Goal: Information Seeking & Learning: Learn about a topic

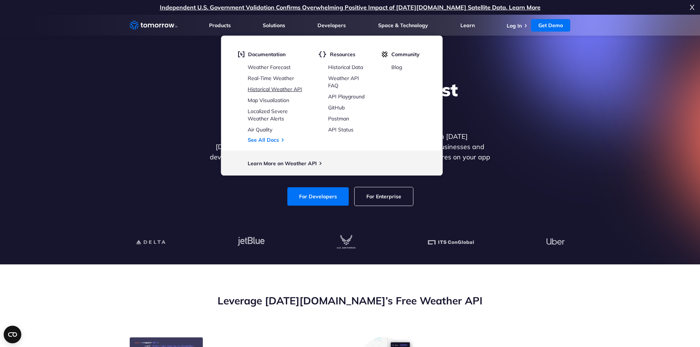
drag, startPoint x: 271, startPoint y: 87, endPoint x: 283, endPoint y: 89, distance: 11.9
click at [271, 87] on link "Historical Weather API" at bounding box center [275, 89] width 54 height 7
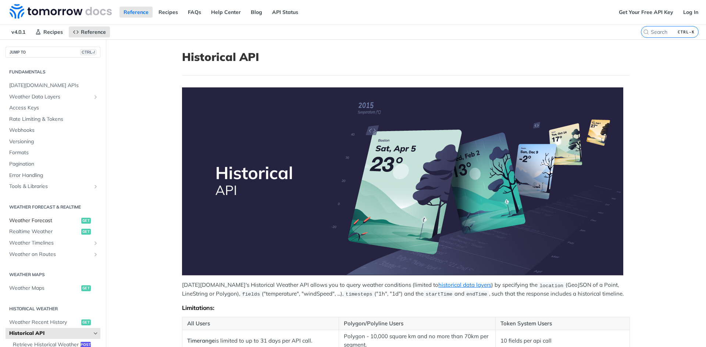
click at [61, 222] on span "Weather Forecast" at bounding box center [44, 220] width 70 height 7
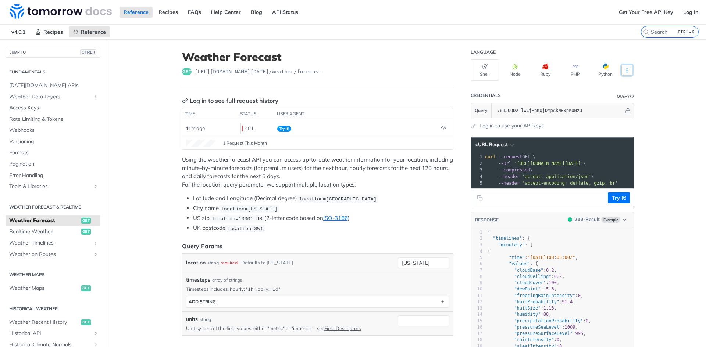
click at [627, 68] on icon "More ellipsis" at bounding box center [626, 70] width 7 height 7
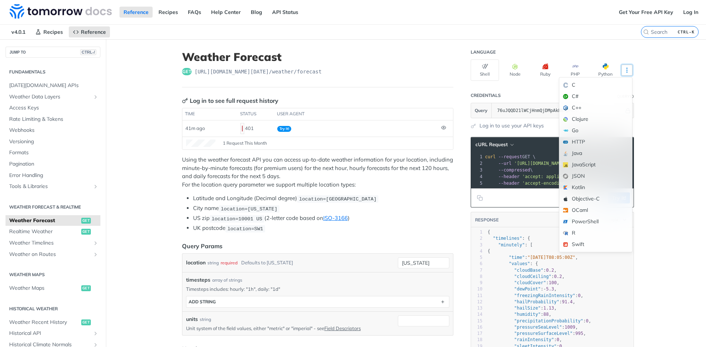
click at [628, 68] on button "More Languages" at bounding box center [626, 70] width 11 height 11
